Goal: Book appointment/travel/reservation

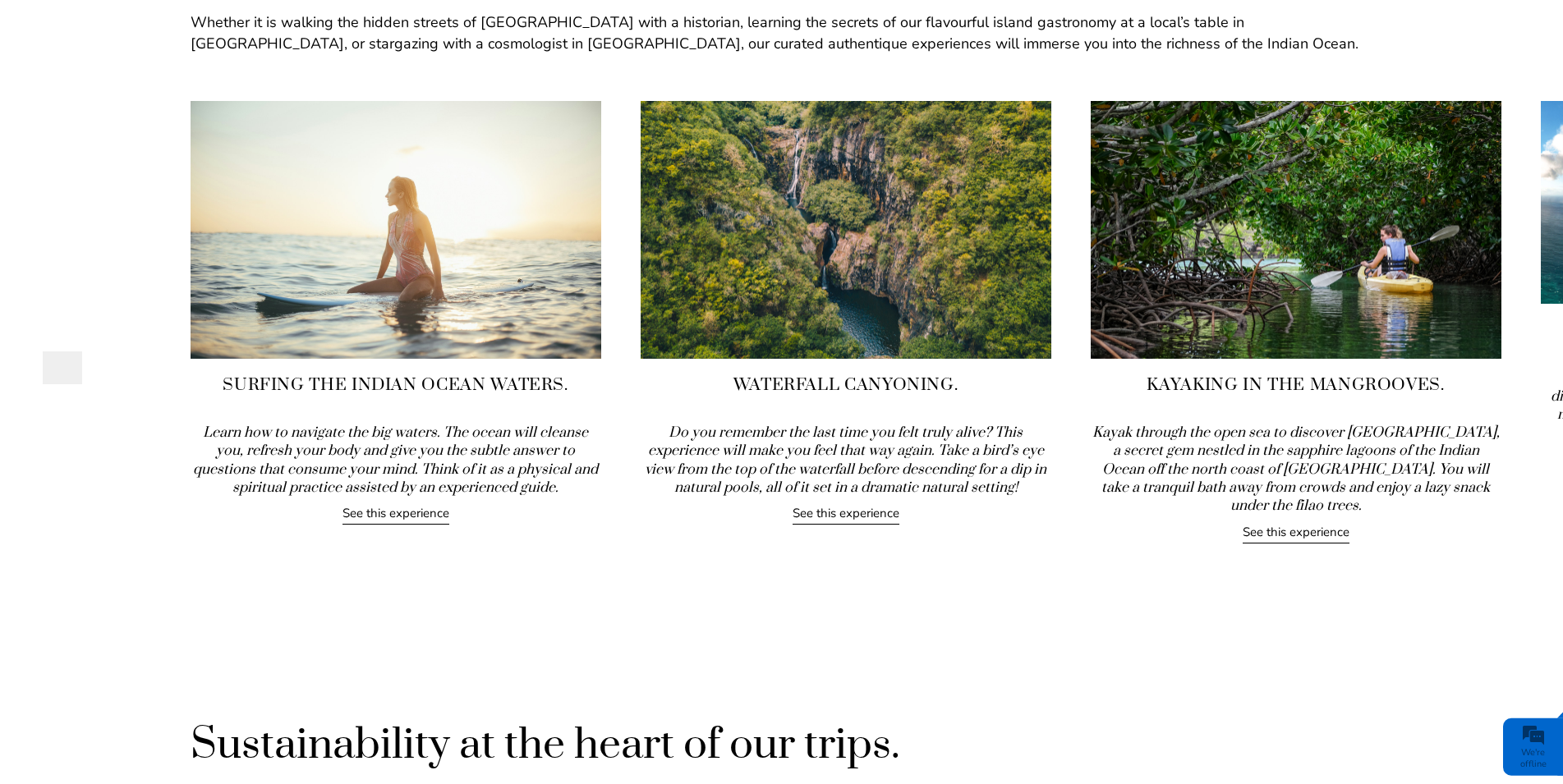
scroll to position [1842, 0]
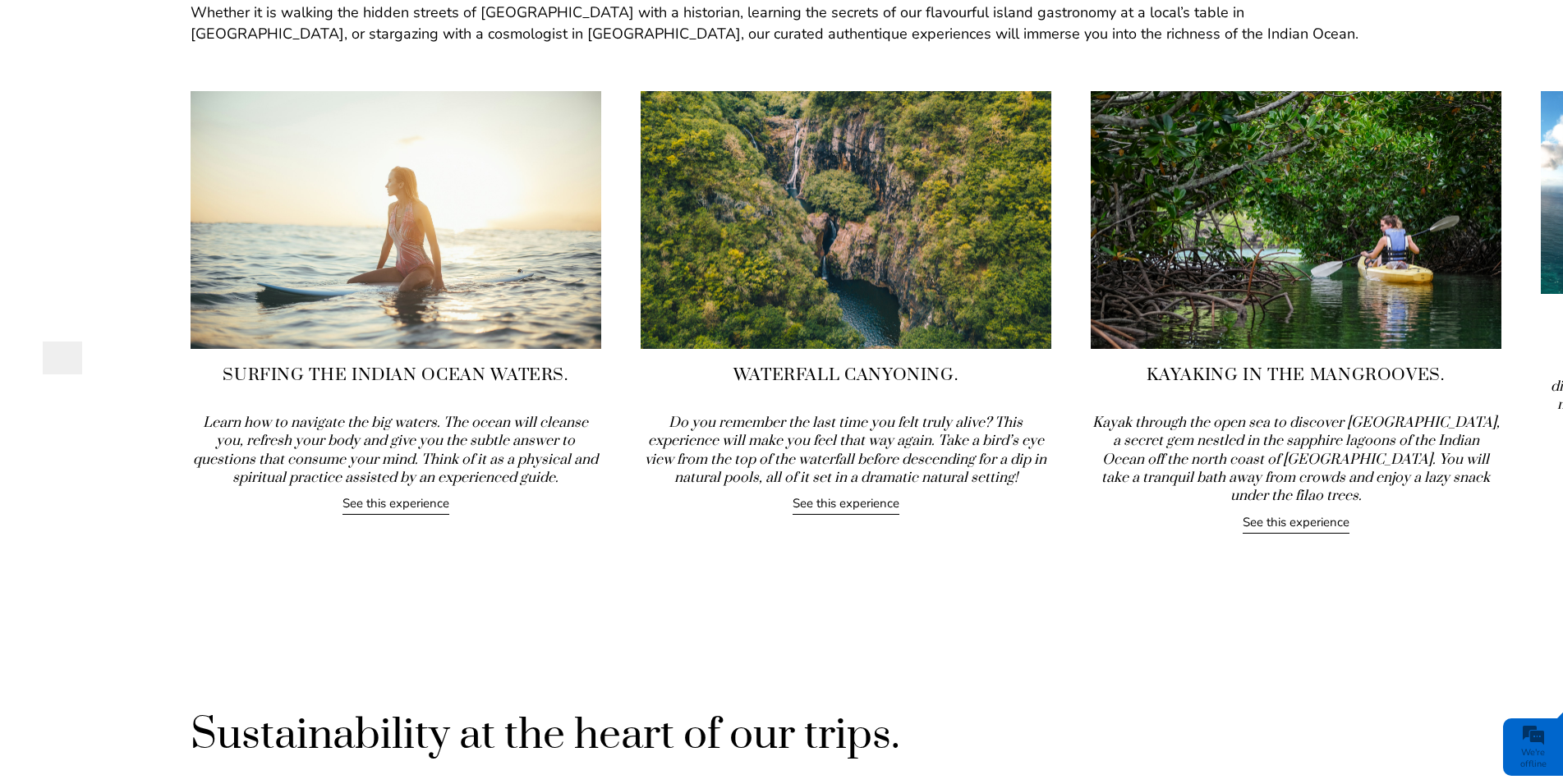
click at [840, 510] on link "See this experience" at bounding box center [846, 504] width 107 height 19
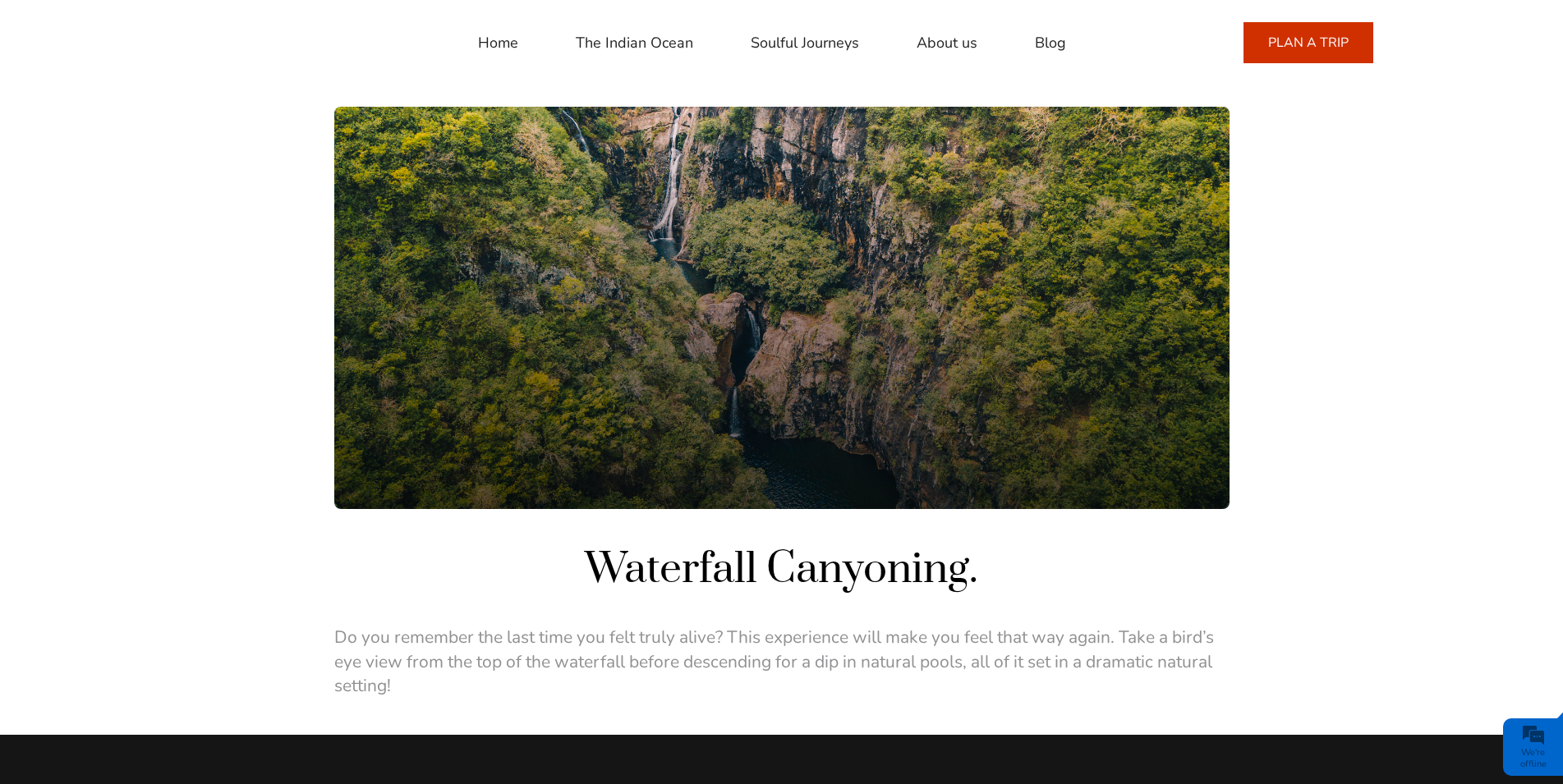
click at [1313, 45] on link "PLAN A TRIP" at bounding box center [1308, 42] width 130 height 41
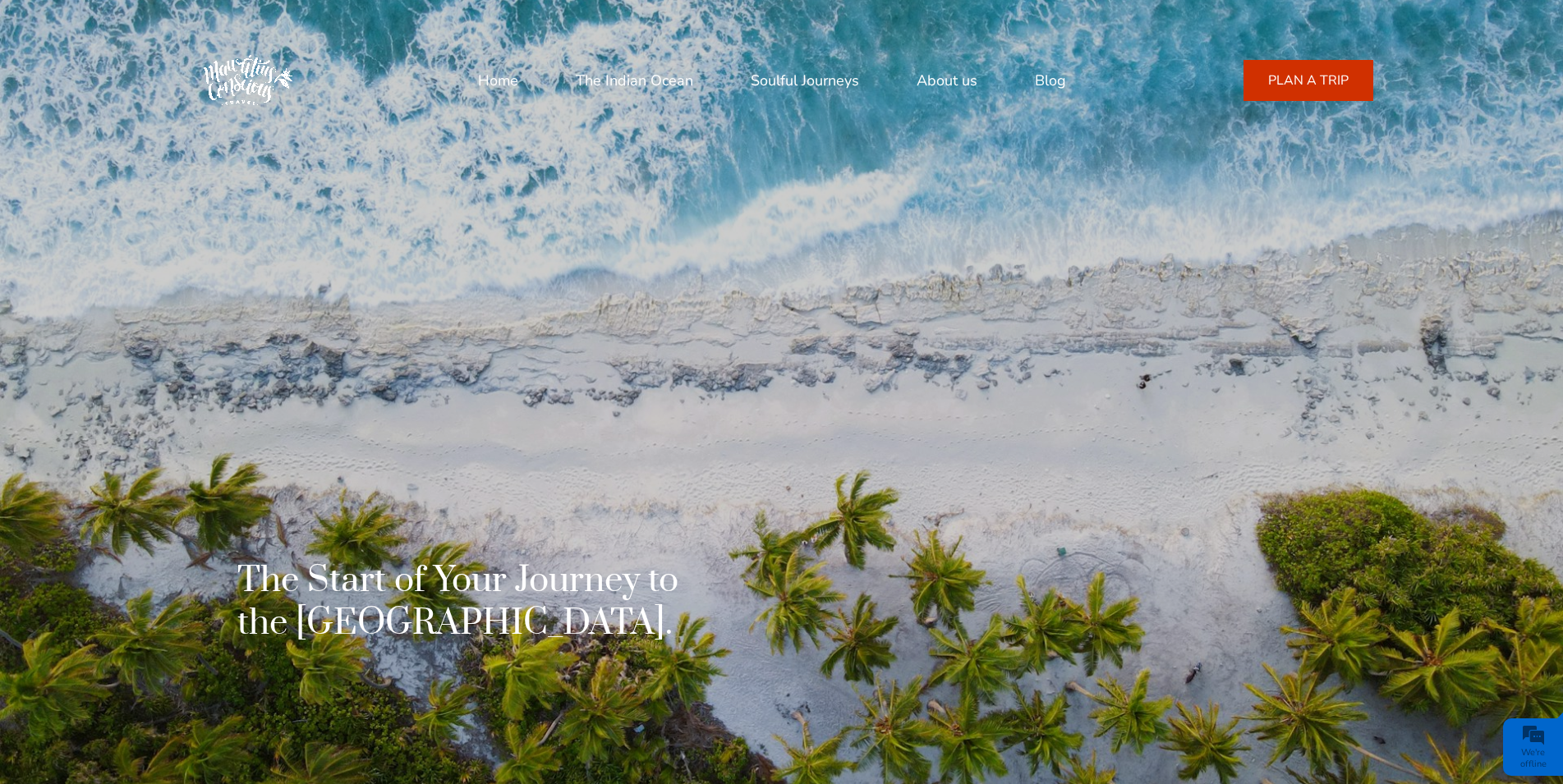
click at [939, 73] on link "About us" at bounding box center [946, 80] width 61 height 40
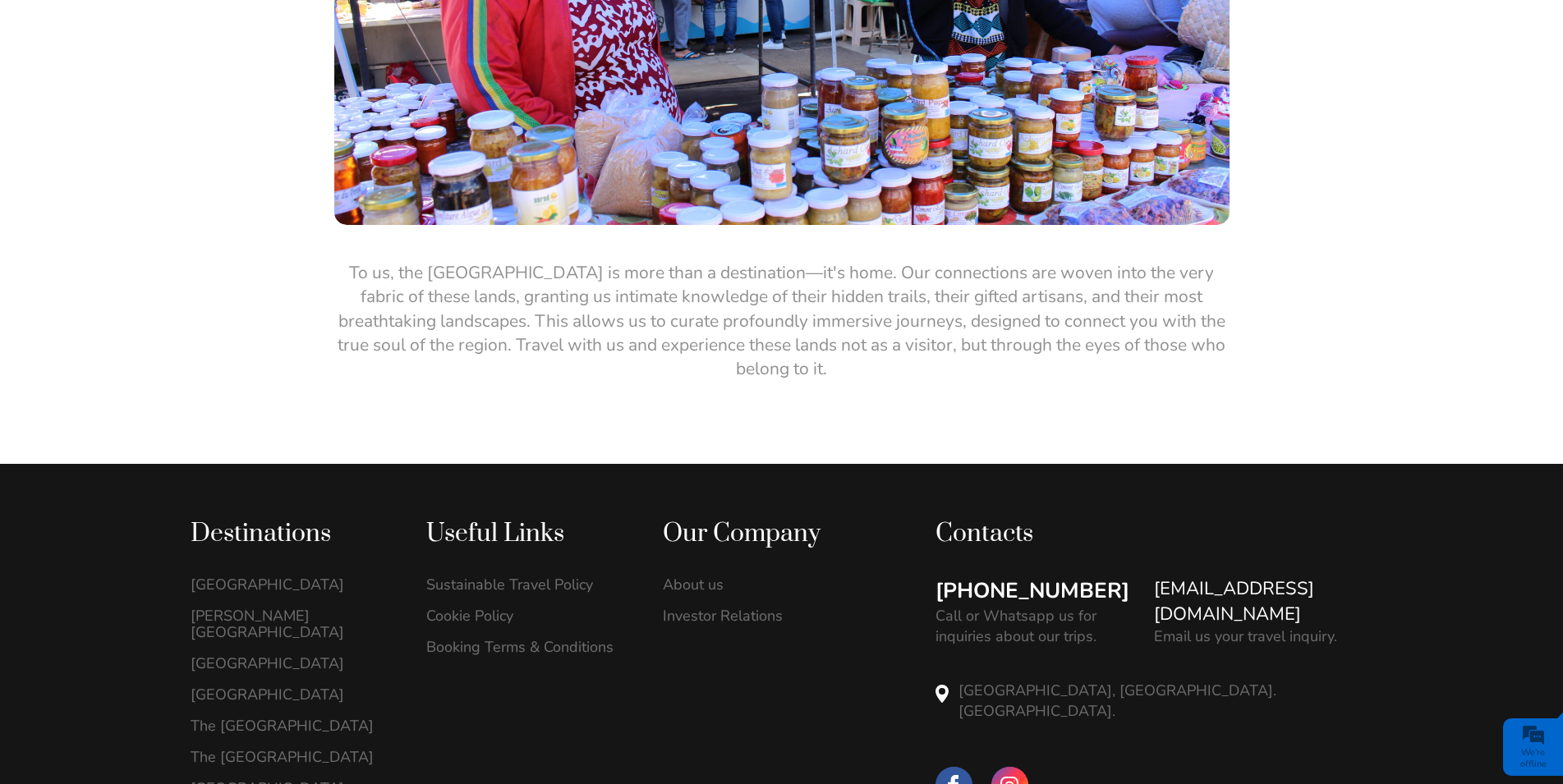
scroll to position [3014, 0]
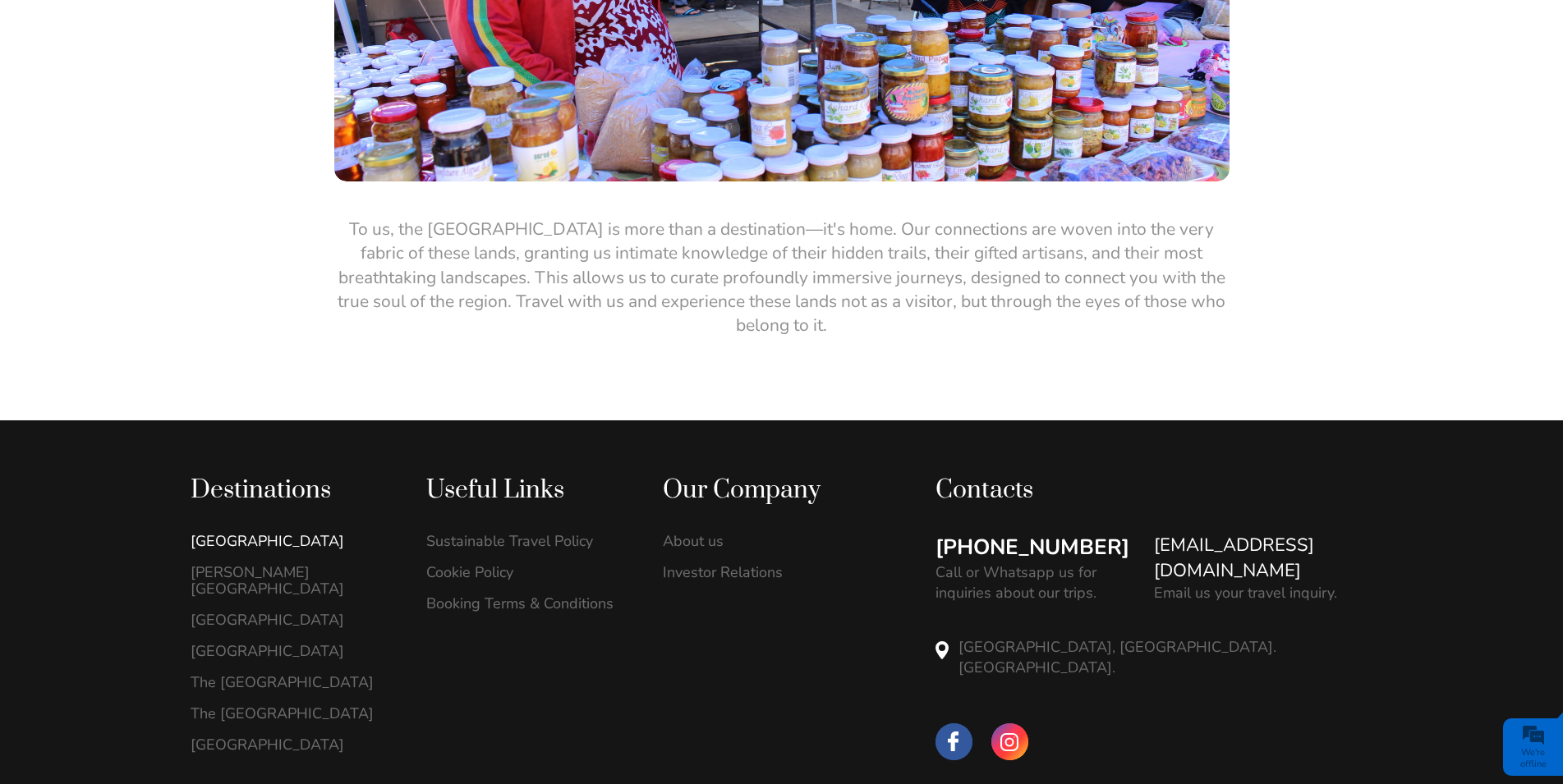
click at [265, 533] on link "[GEOGRAPHIC_DATA]" at bounding box center [291, 541] width 202 height 17
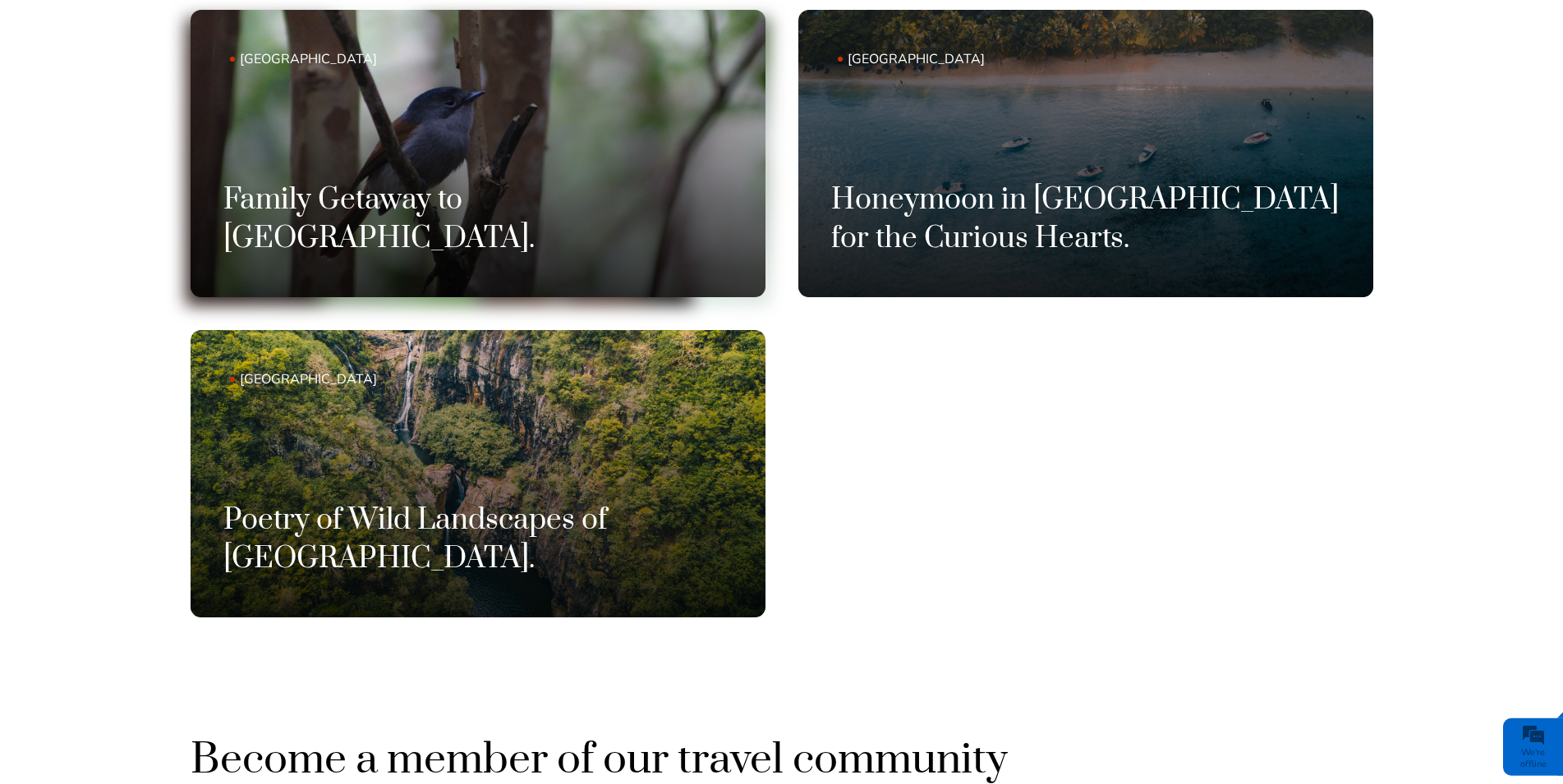
scroll to position [1172, 0]
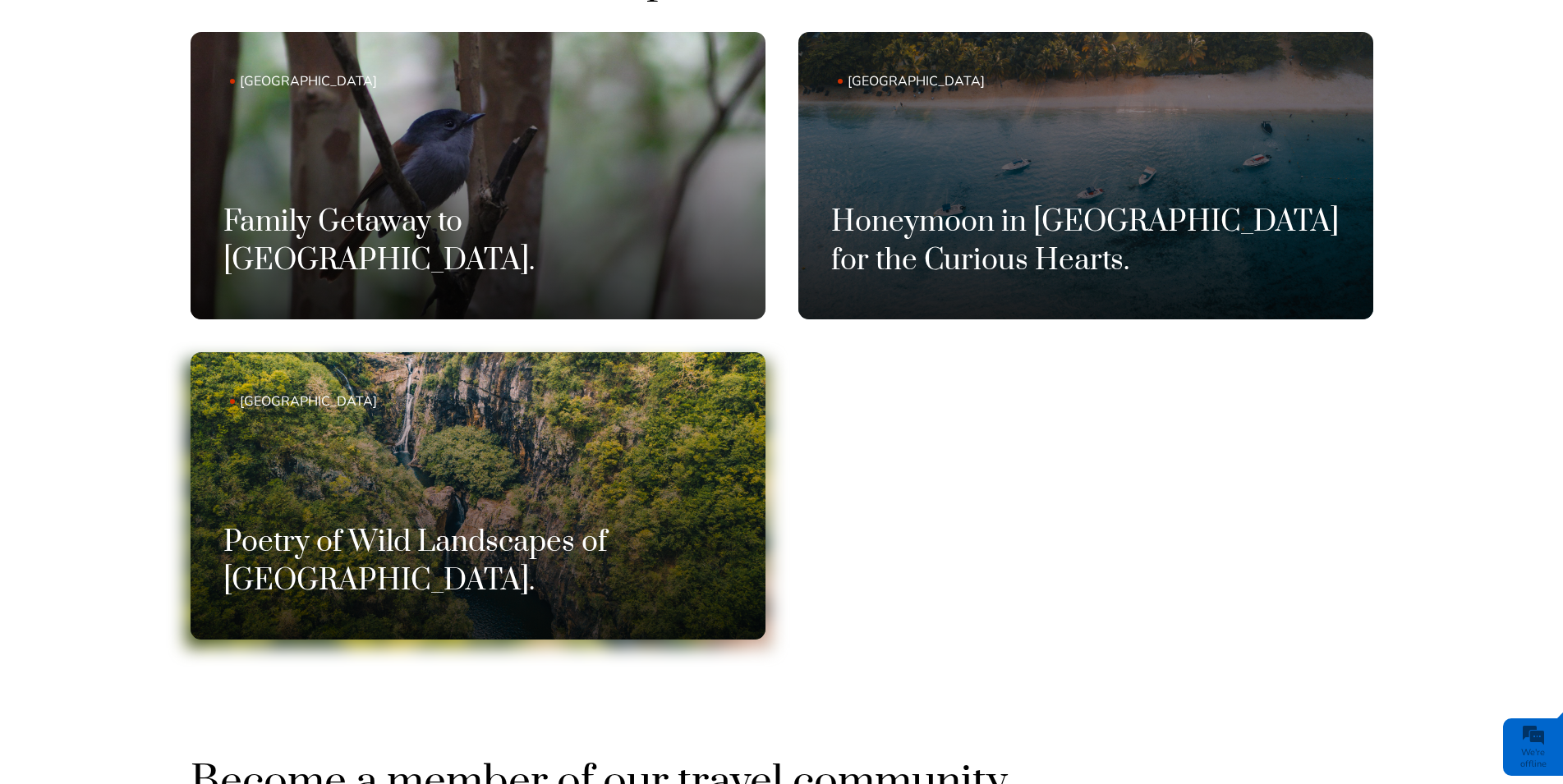
click at [415, 548] on h3 "Poetry of Wild Landscapes of [GEOGRAPHIC_DATA]." at bounding box center [478, 561] width 509 height 75
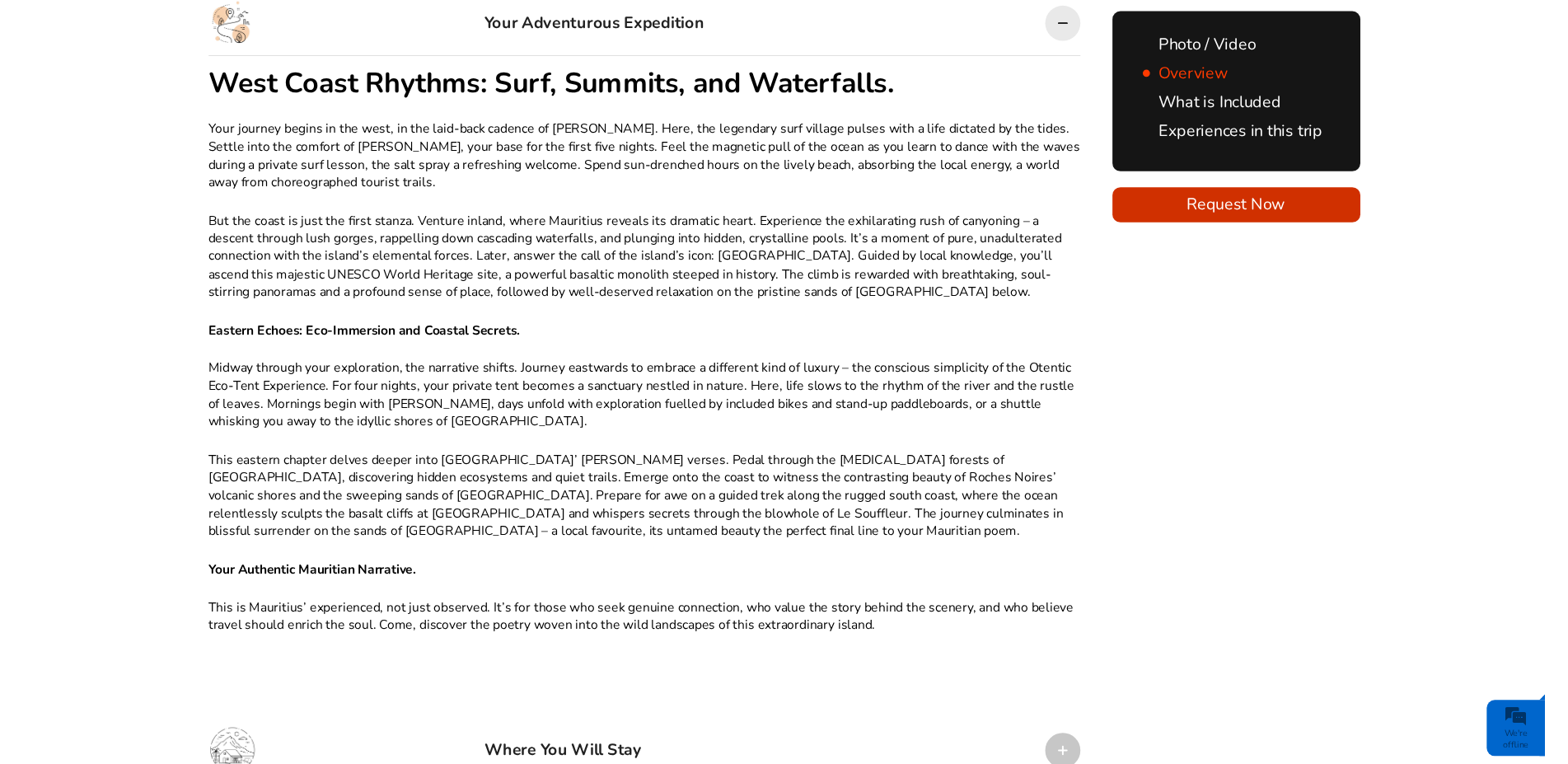
scroll to position [1406, 0]
